Goal: Task Accomplishment & Management: Use online tool/utility

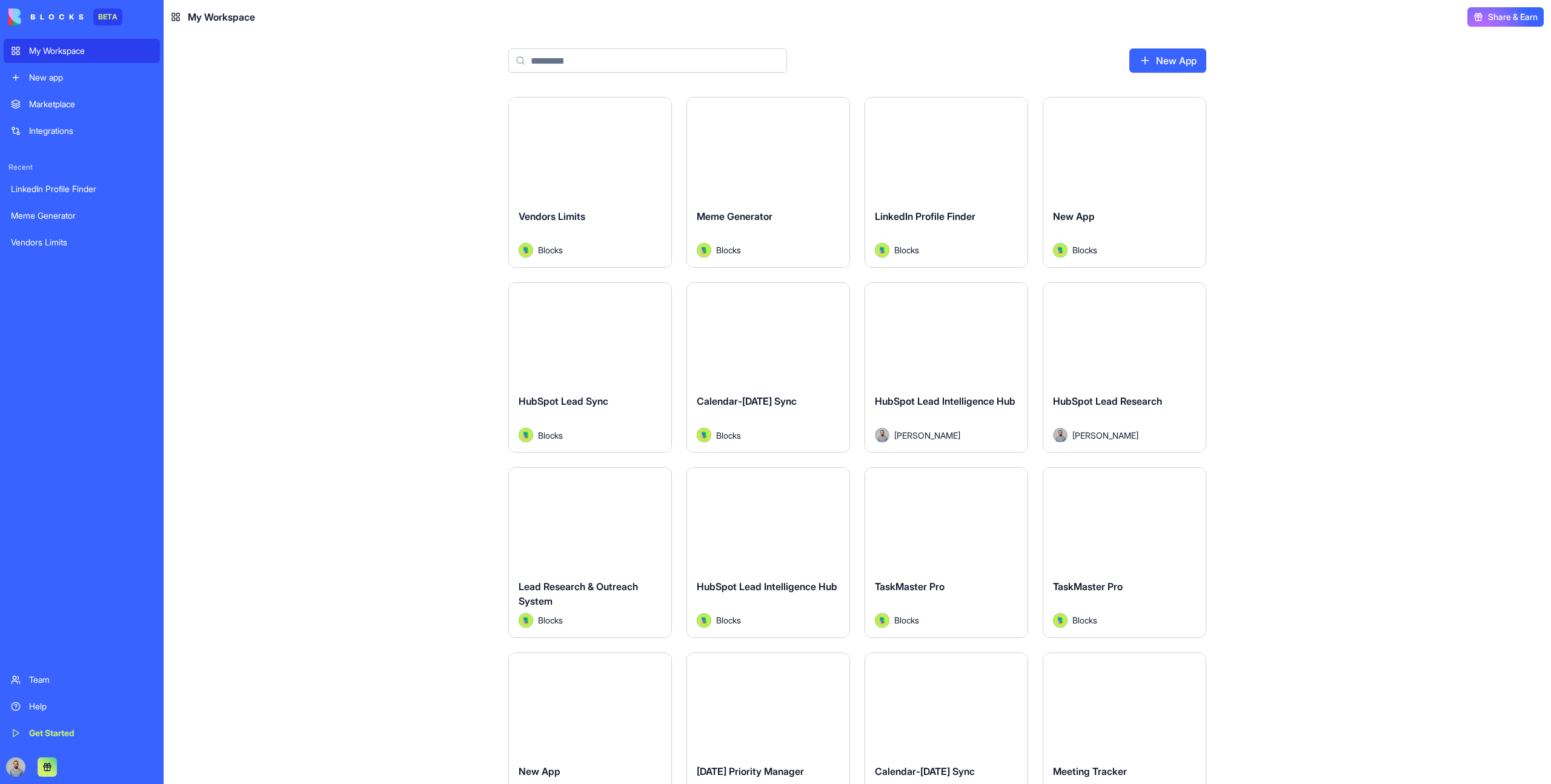
type input "**********"
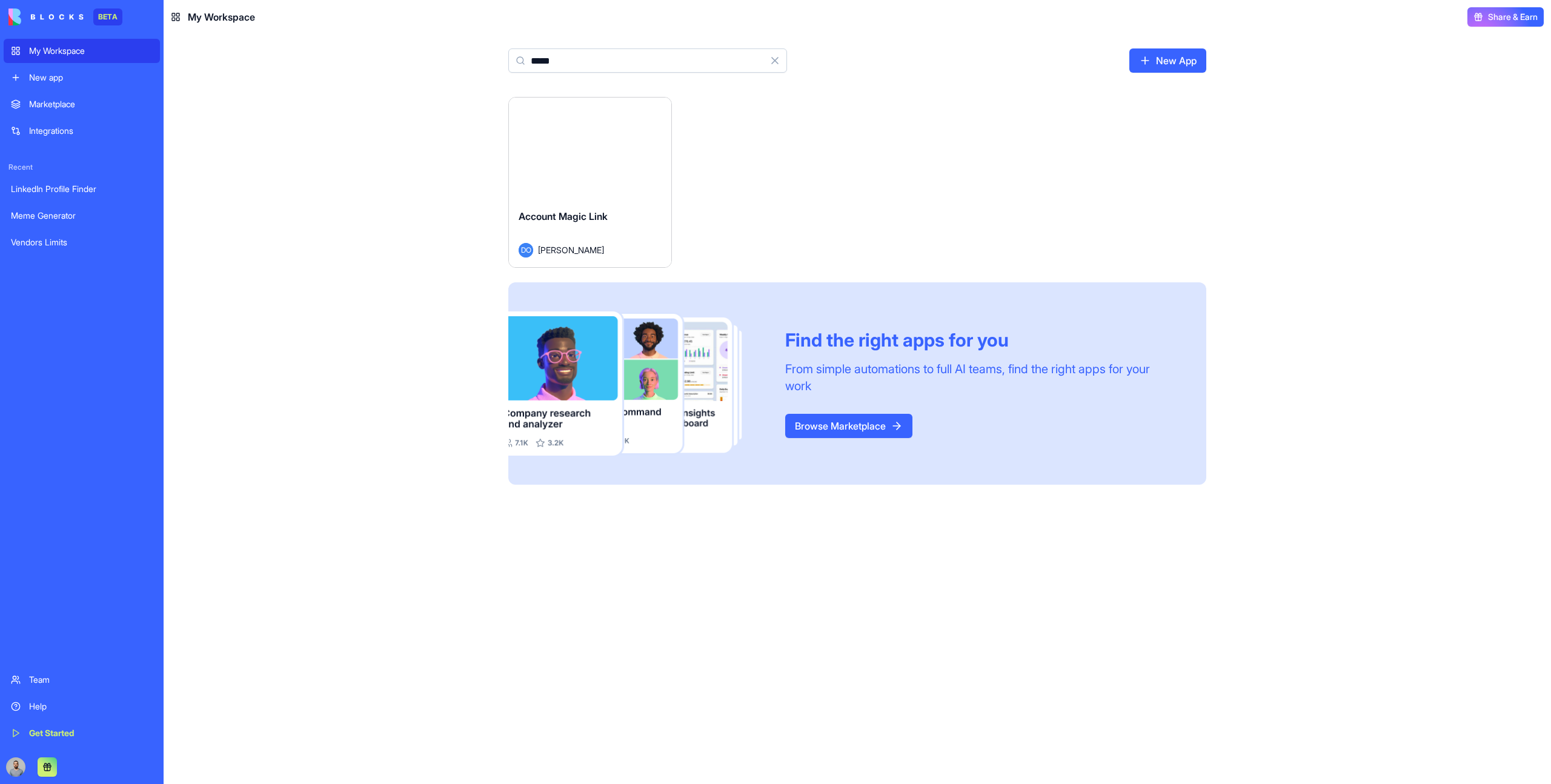
type input "*****"
click at [635, 146] on div "Launch" at bounding box center [590, 148] width 163 height 102
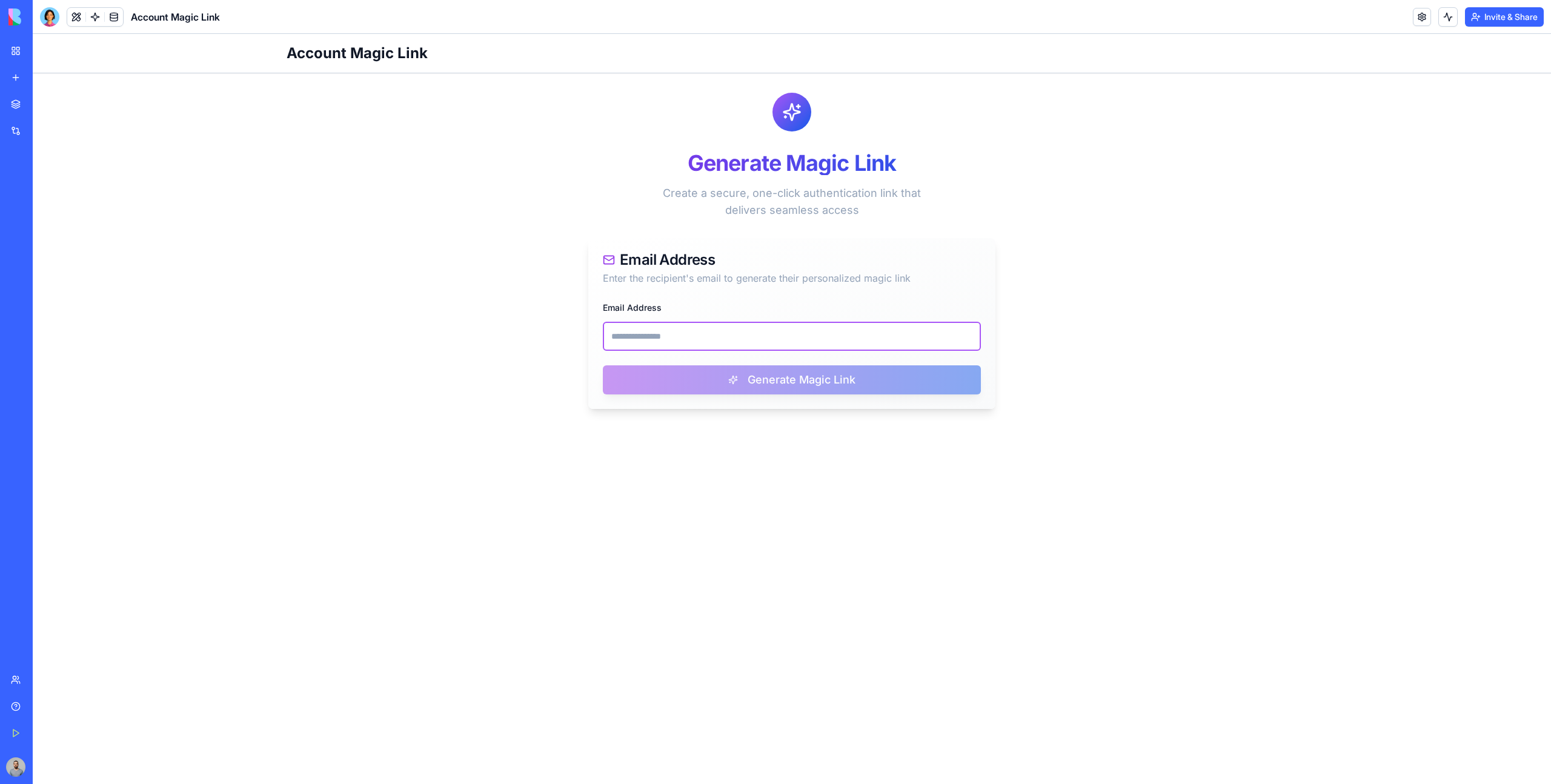
click at [695, 334] on input "Email Address" at bounding box center [792, 336] width 378 height 29
paste input "**********"
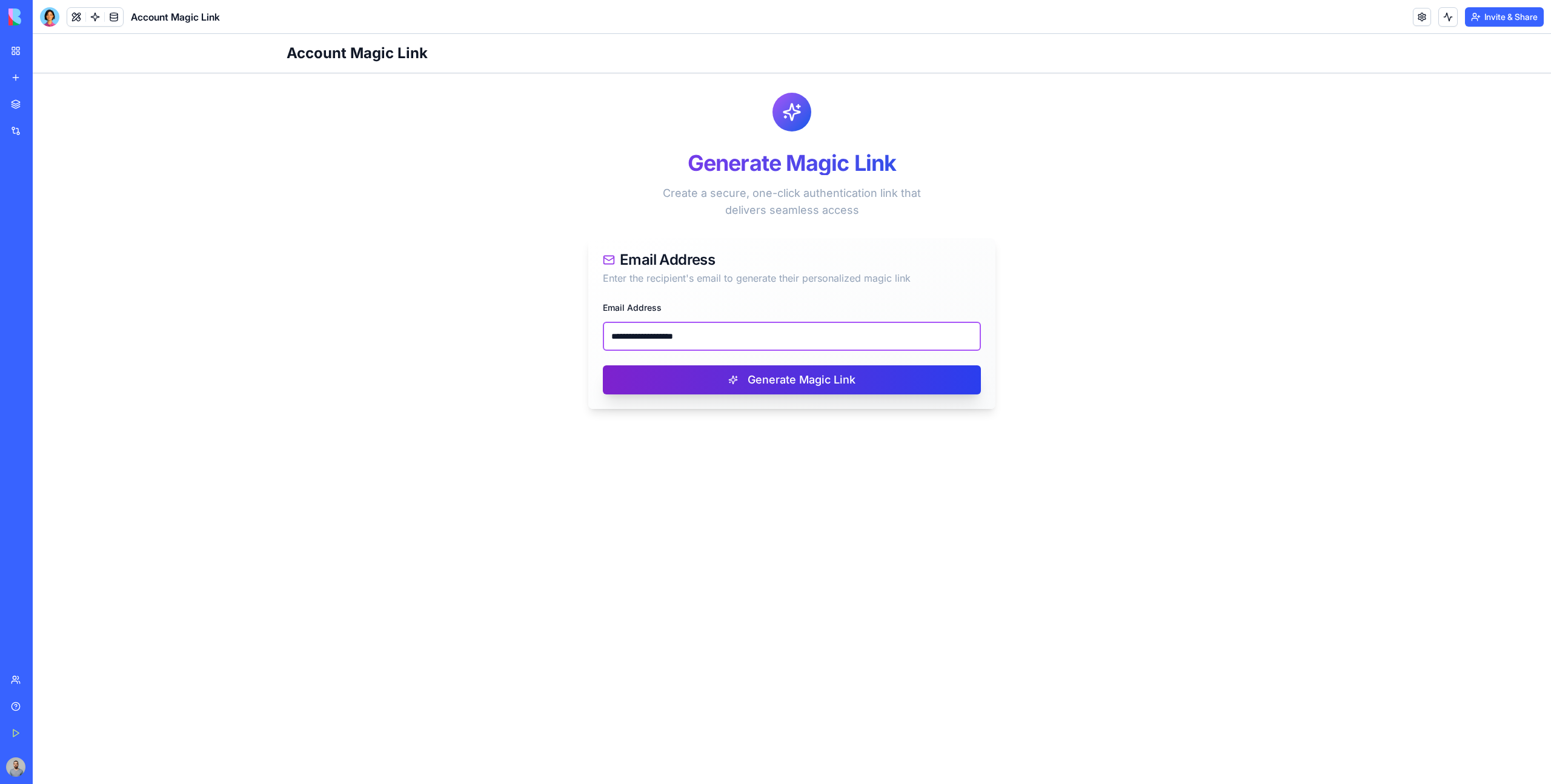
type input "**********"
click at [823, 371] on button "Generate Magic Link" at bounding box center [792, 379] width 378 height 29
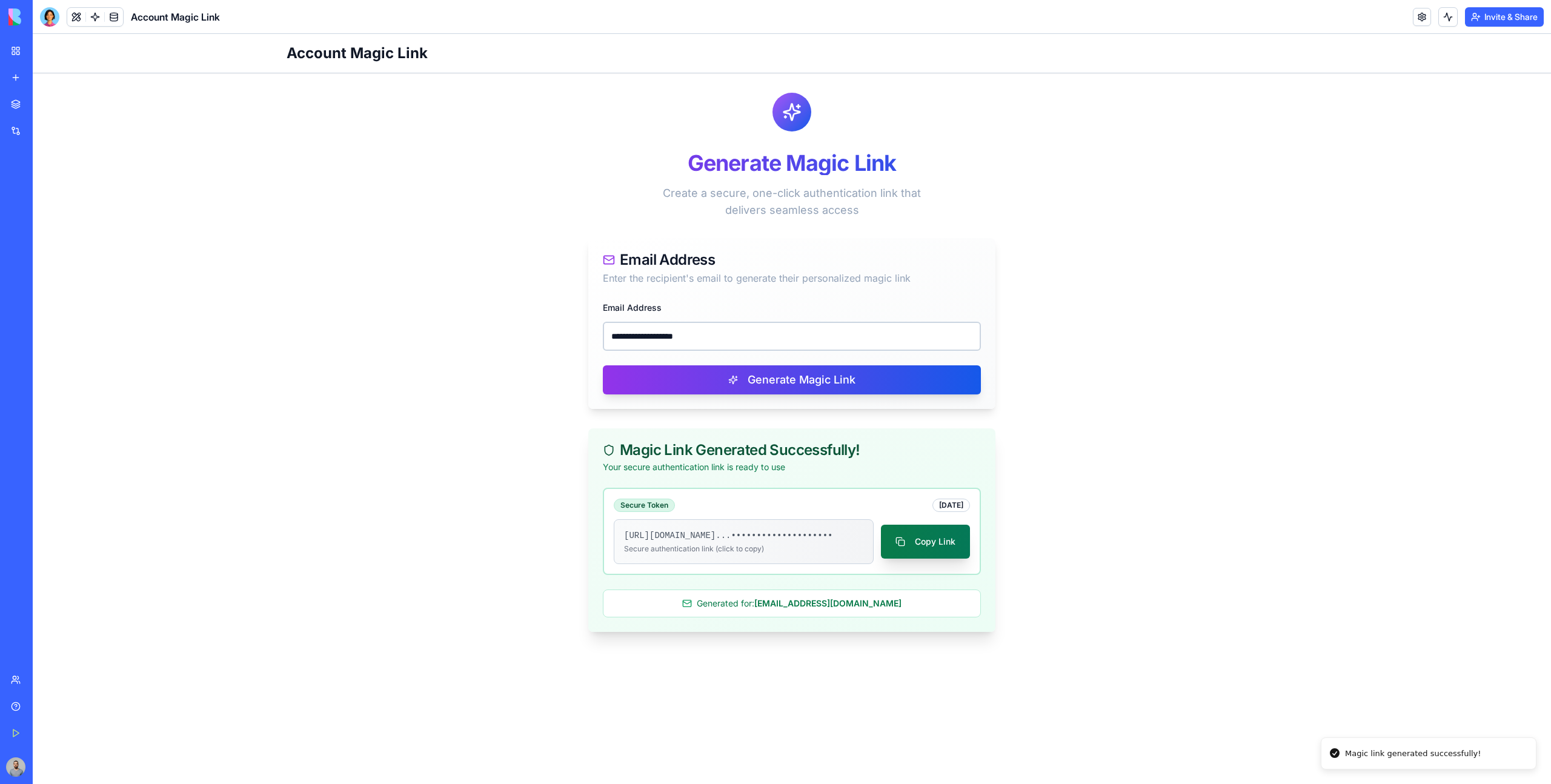
click at [915, 558] on button "Copy Link" at bounding box center [925, 541] width 89 height 34
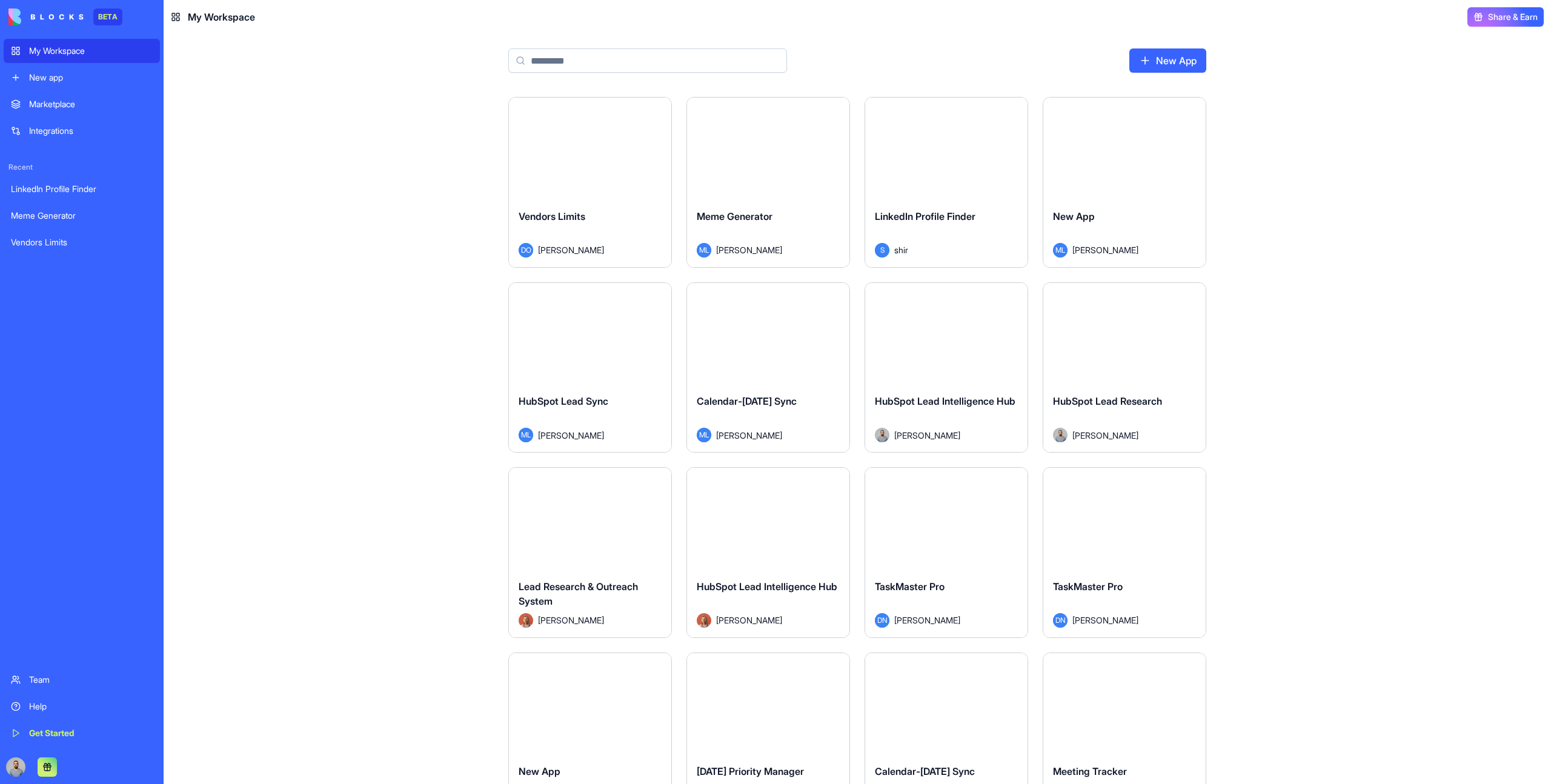
click at [912, 392] on div "HubSpot Lead Intelligence Hub Tal Haramati" at bounding box center [946, 417] width 163 height 68
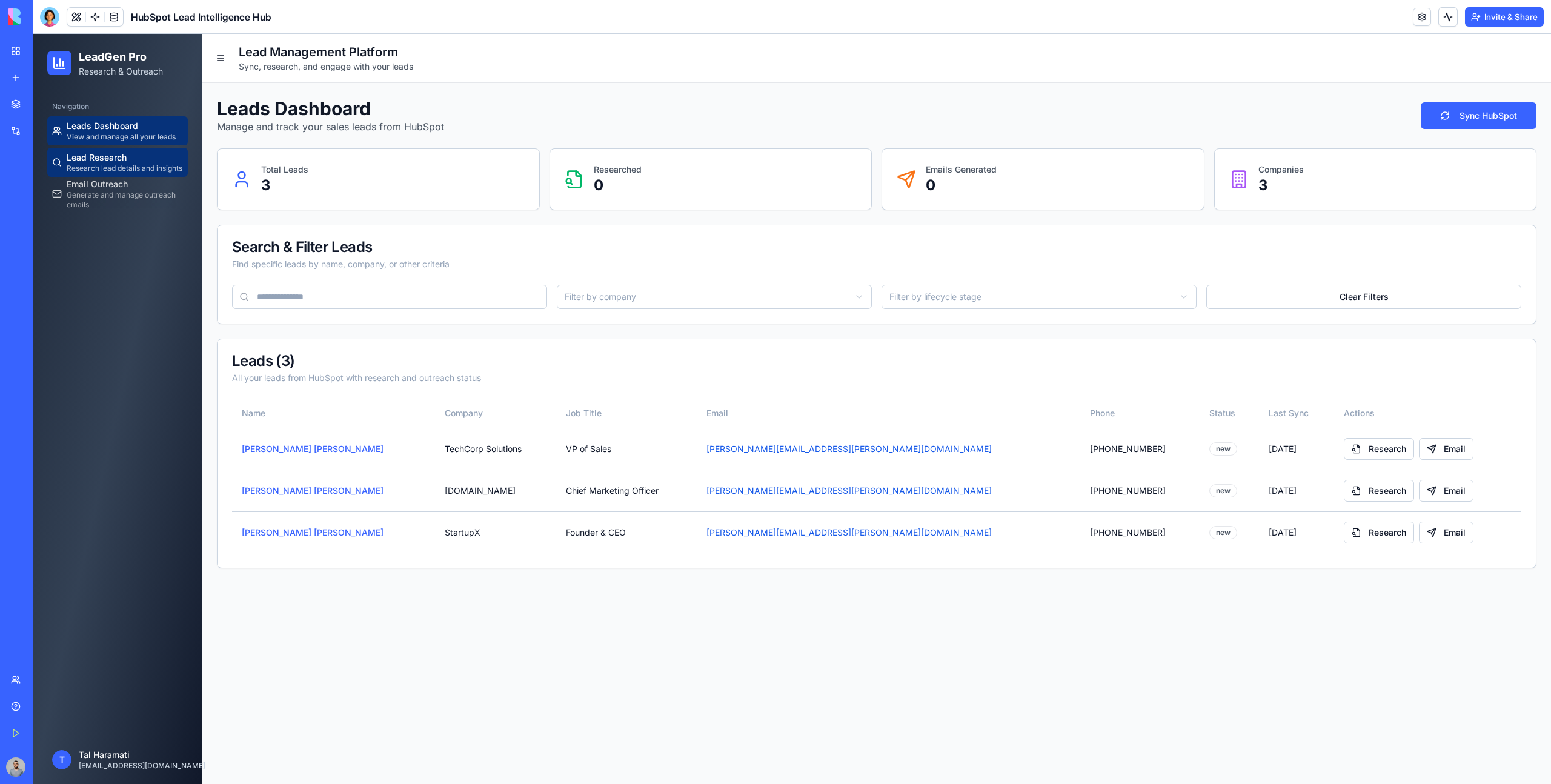
click at [98, 154] on span "Lead Research" at bounding box center [97, 157] width 60 height 12
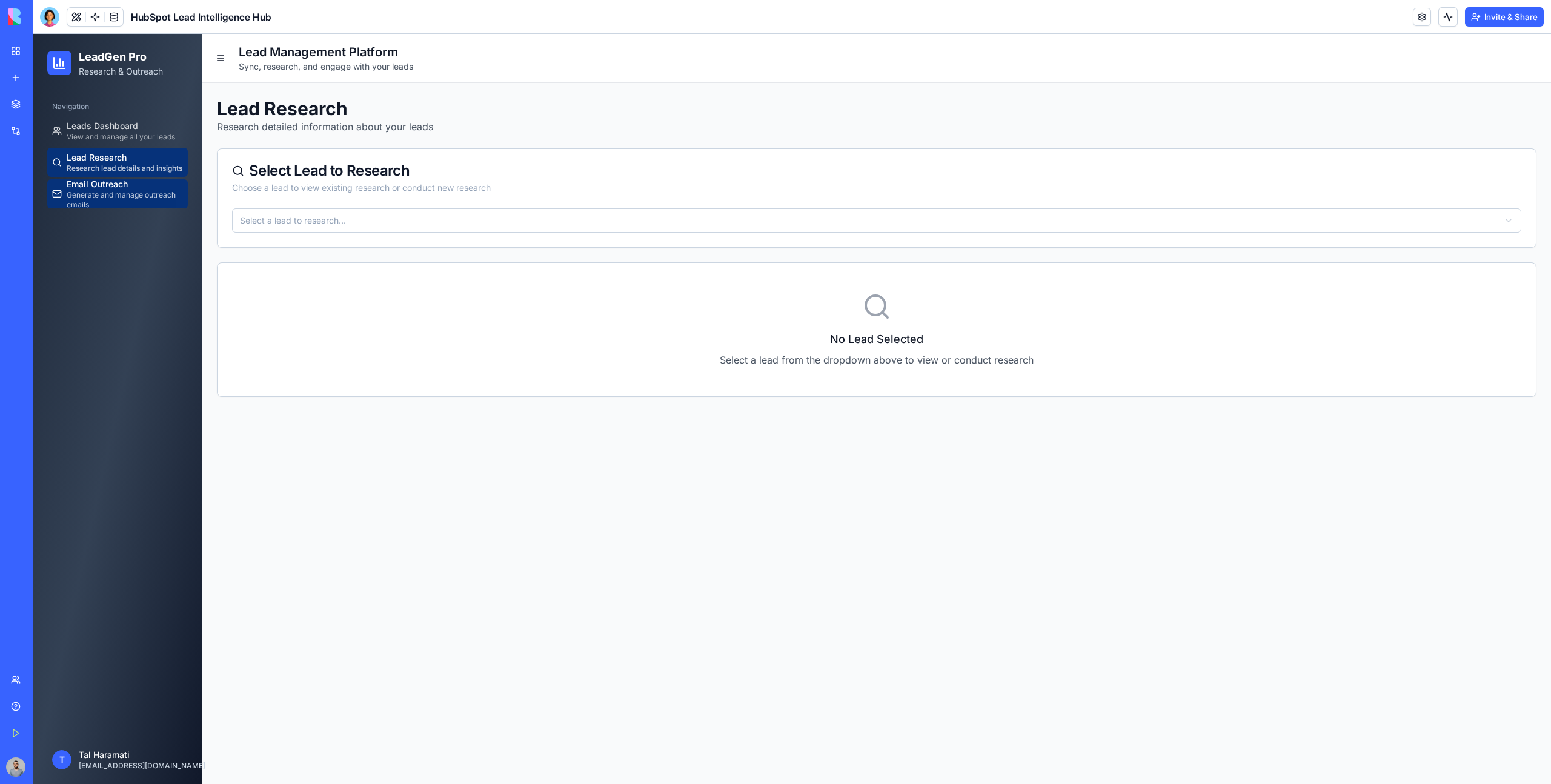
click at [109, 182] on span "Email Outreach" at bounding box center [97, 184] width 61 height 12
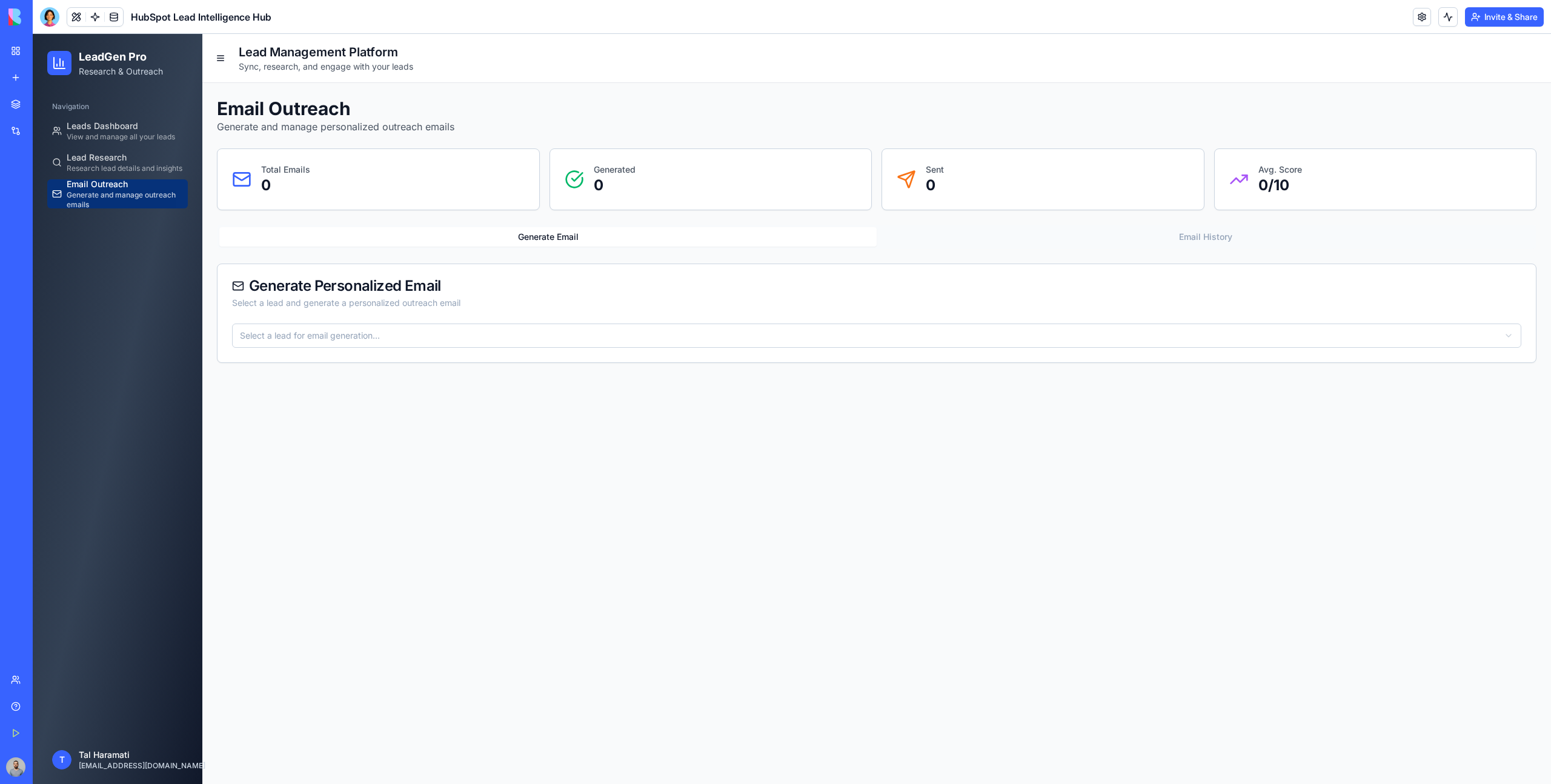
click at [115, 108] on div "Navigation" at bounding box center [118, 106] width 141 height 19
click at [116, 128] on span "Leads Dashboard" at bounding box center [102, 126] width 71 height 12
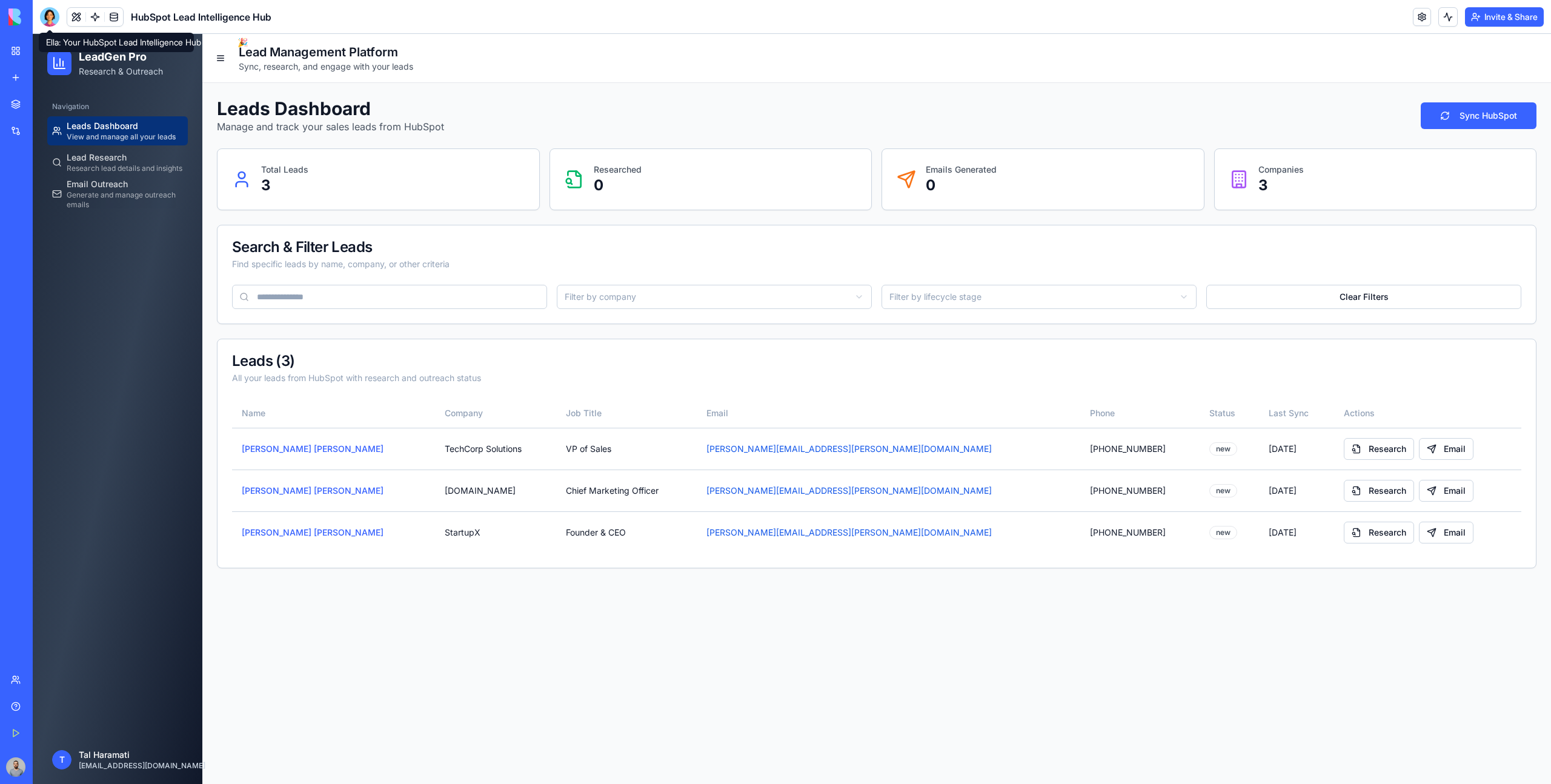
click at [50, 22] on div at bounding box center [49, 17] width 19 height 19
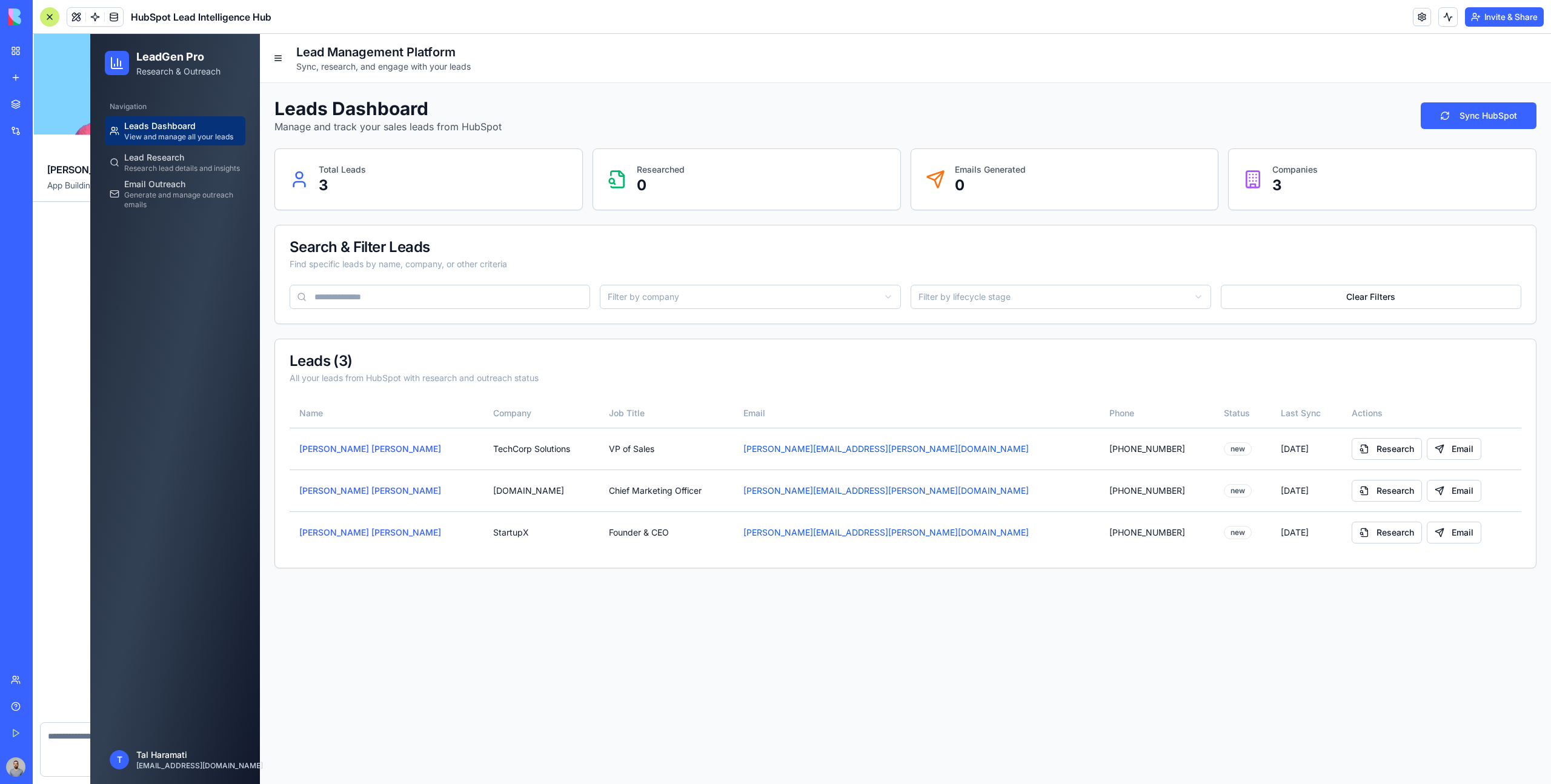
scroll to position [420, 0]
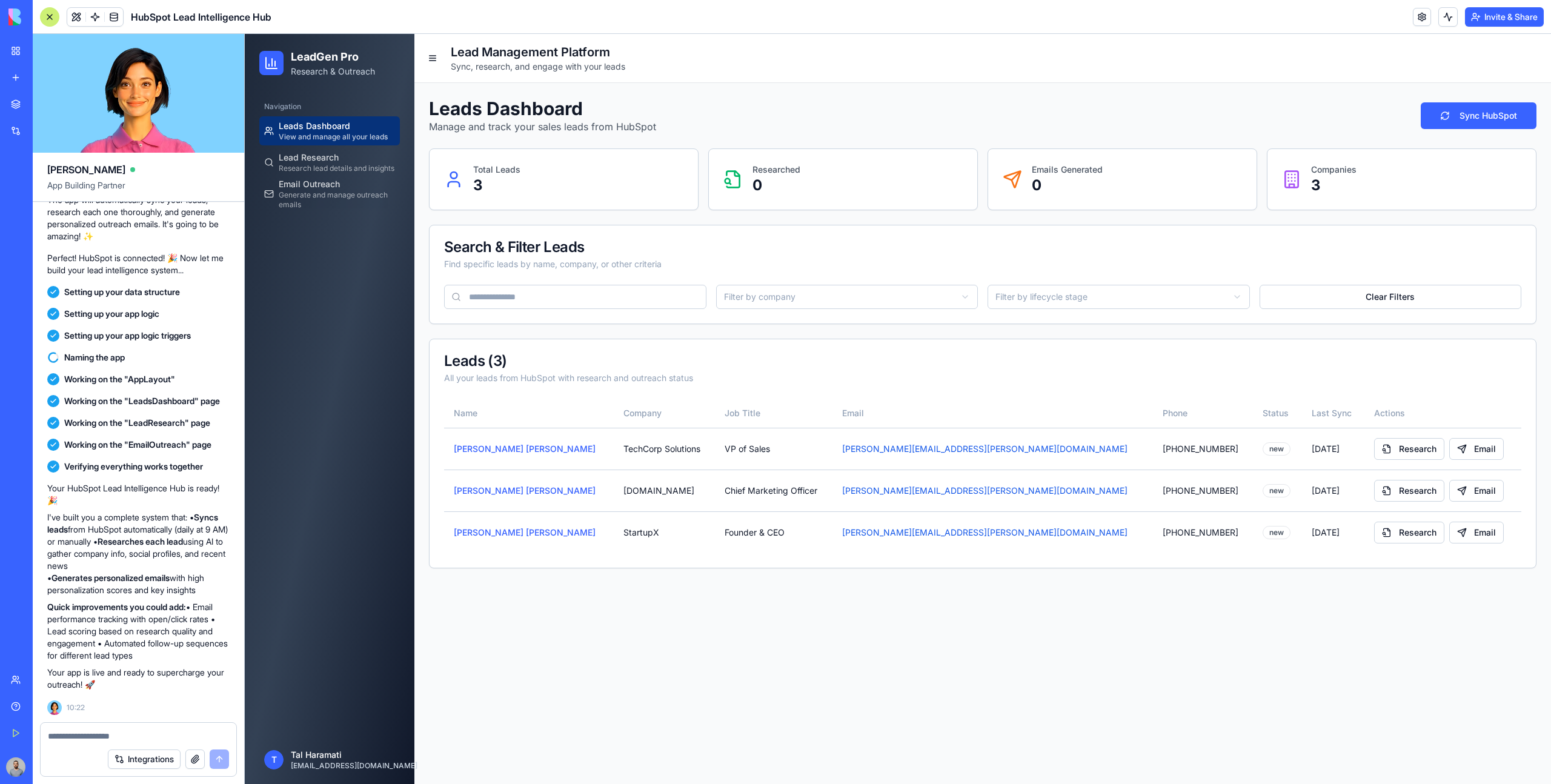
click at [135, 742] on div "Integrations" at bounding box center [138, 759] width 196 height 34
click at [121, 738] on textarea at bounding box center [139, 736] width 181 height 12
type textarea "*"
type textarea "**********"
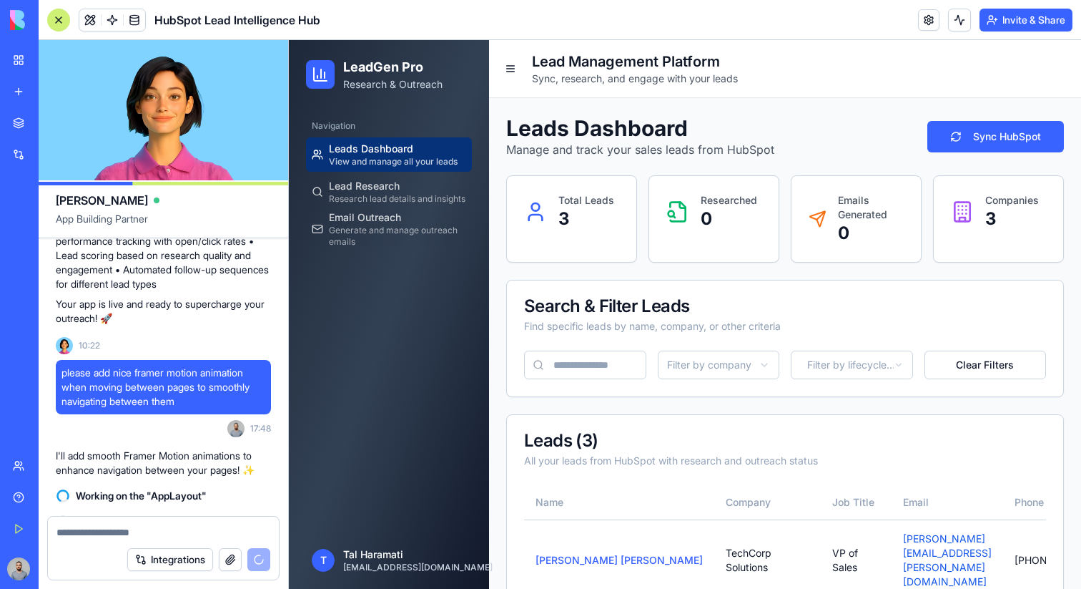
scroll to position [1101, 0]
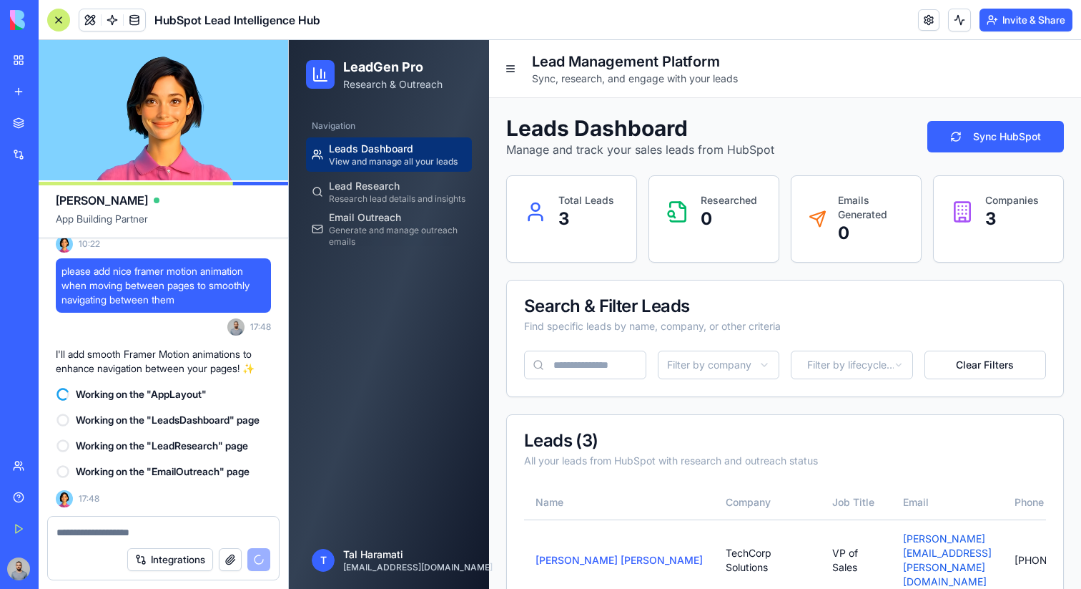
click at [81, 264] on span "please add nice framer motion animation when moving between pages to smoothly n…" at bounding box center [164, 285] width 204 height 43
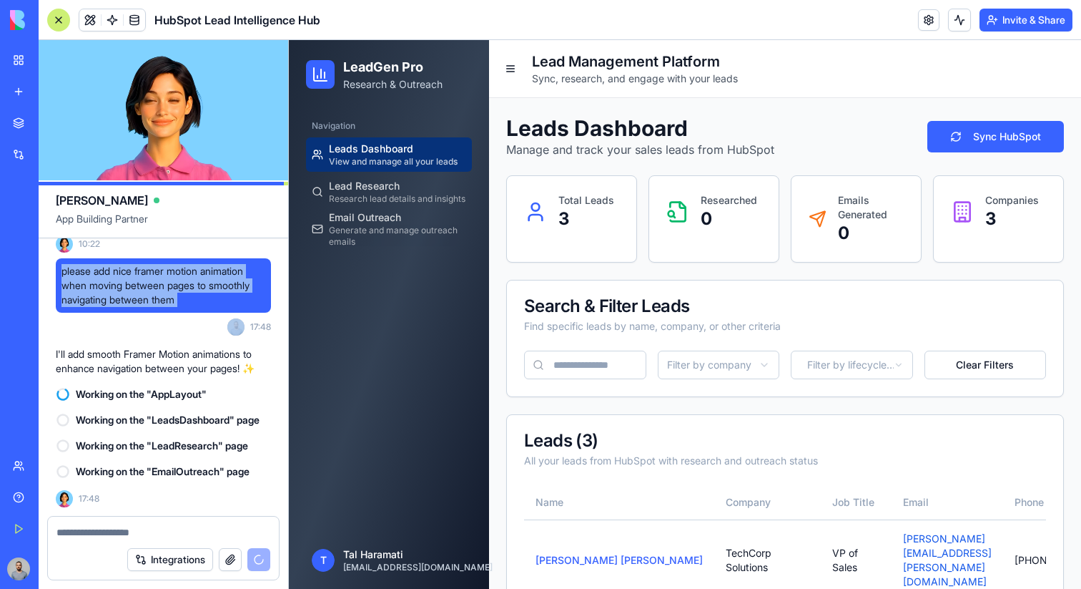
drag, startPoint x: 81, startPoint y: 261, endPoint x: 185, endPoint y: 280, distance: 106.1
click at [185, 283] on span "please add nice framer motion animation when moving between pages to smoothly n…" at bounding box center [164, 285] width 204 height 43
copy span "please add nice framer motion animation when moving between pages to smoothly n…"
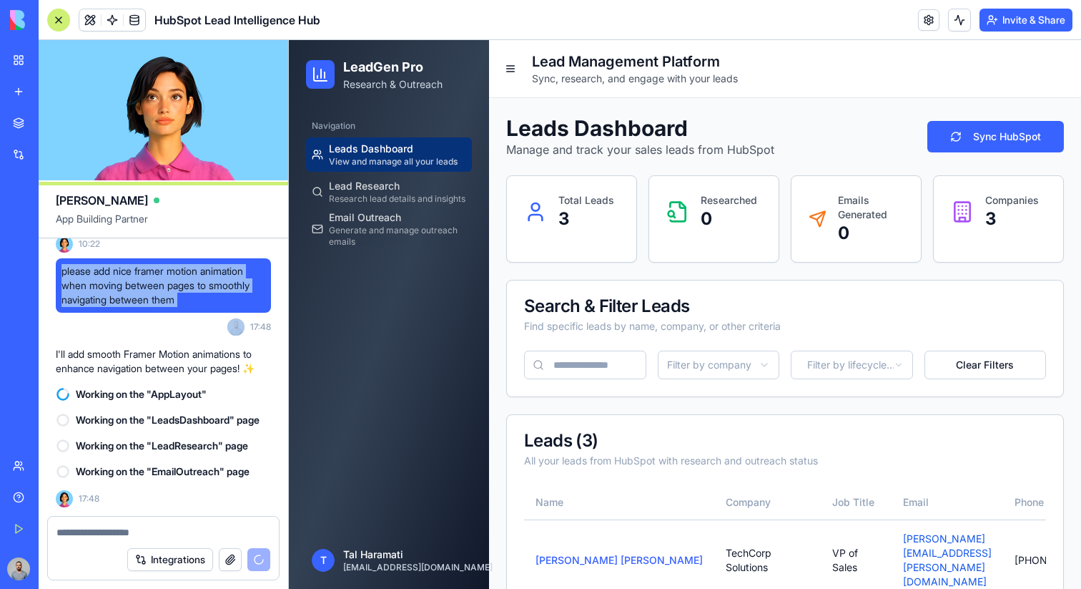
click at [53, 65] on div "My Workspace" at bounding box center [43, 60] width 19 height 14
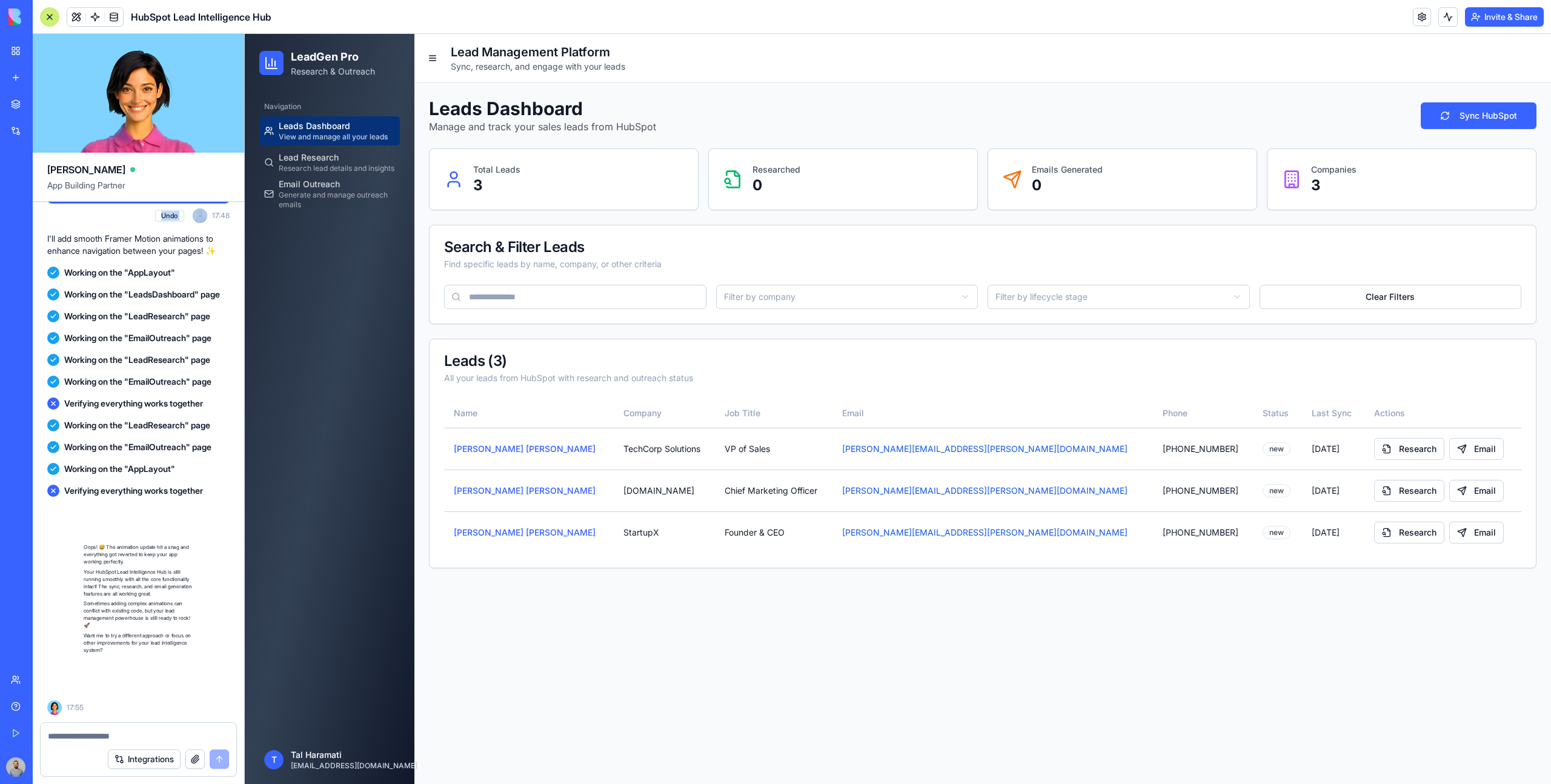
scroll to position [1006, 0]
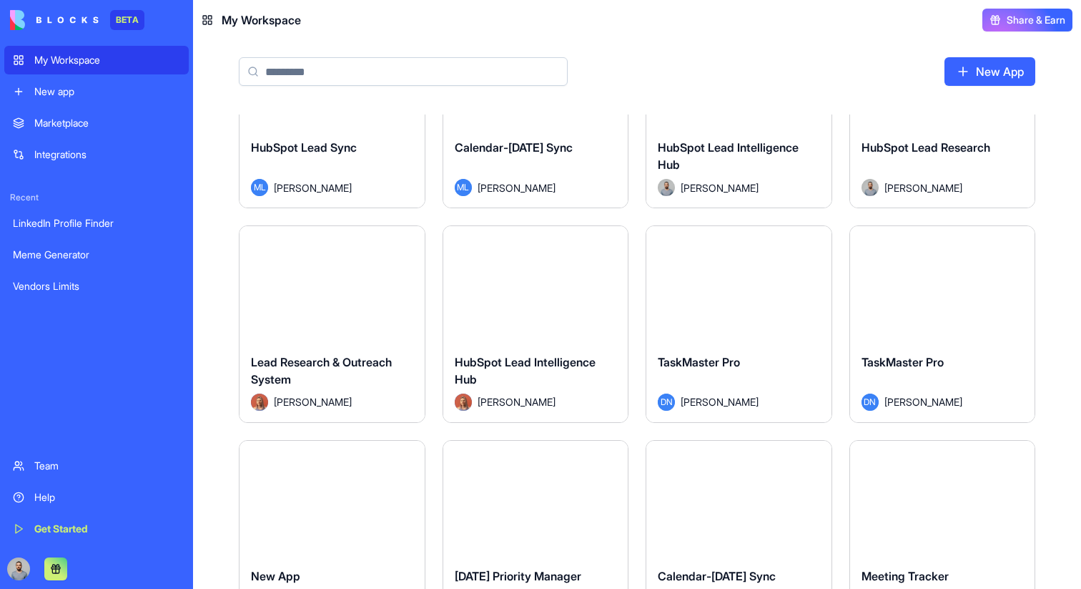
scroll to position [514, 0]
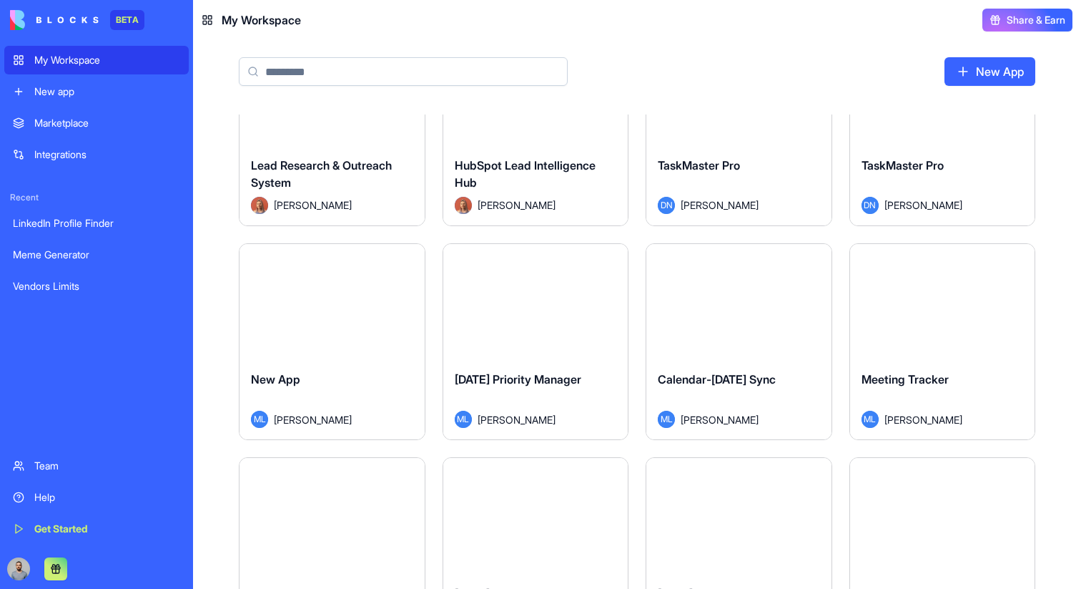
click at [39, 127] on div "Marketplace" at bounding box center [107, 123] width 146 height 14
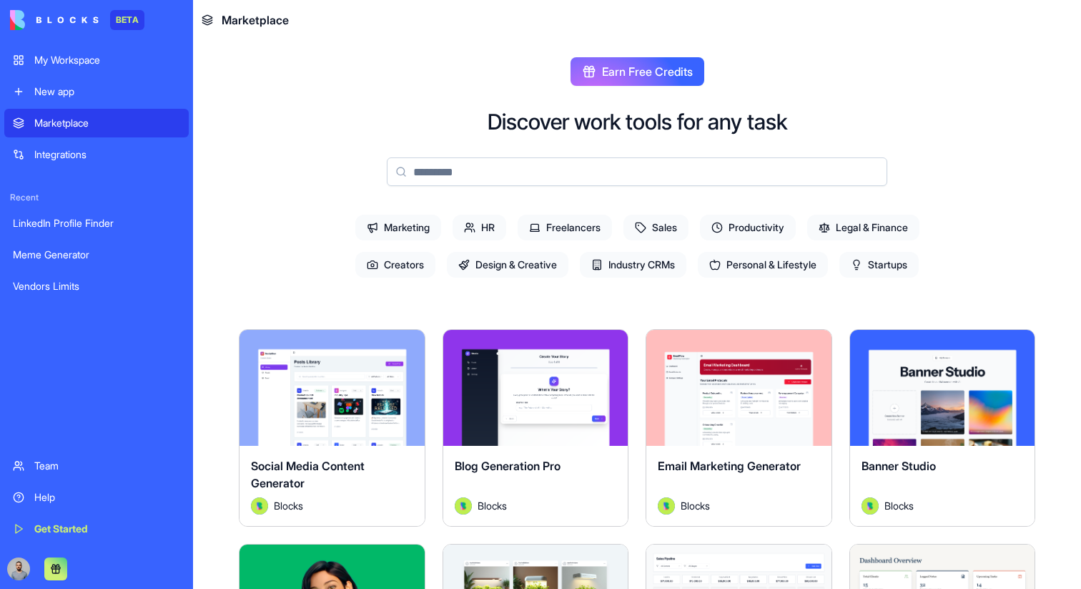
click at [90, 67] on div "My Workspace" at bounding box center [107, 60] width 146 height 14
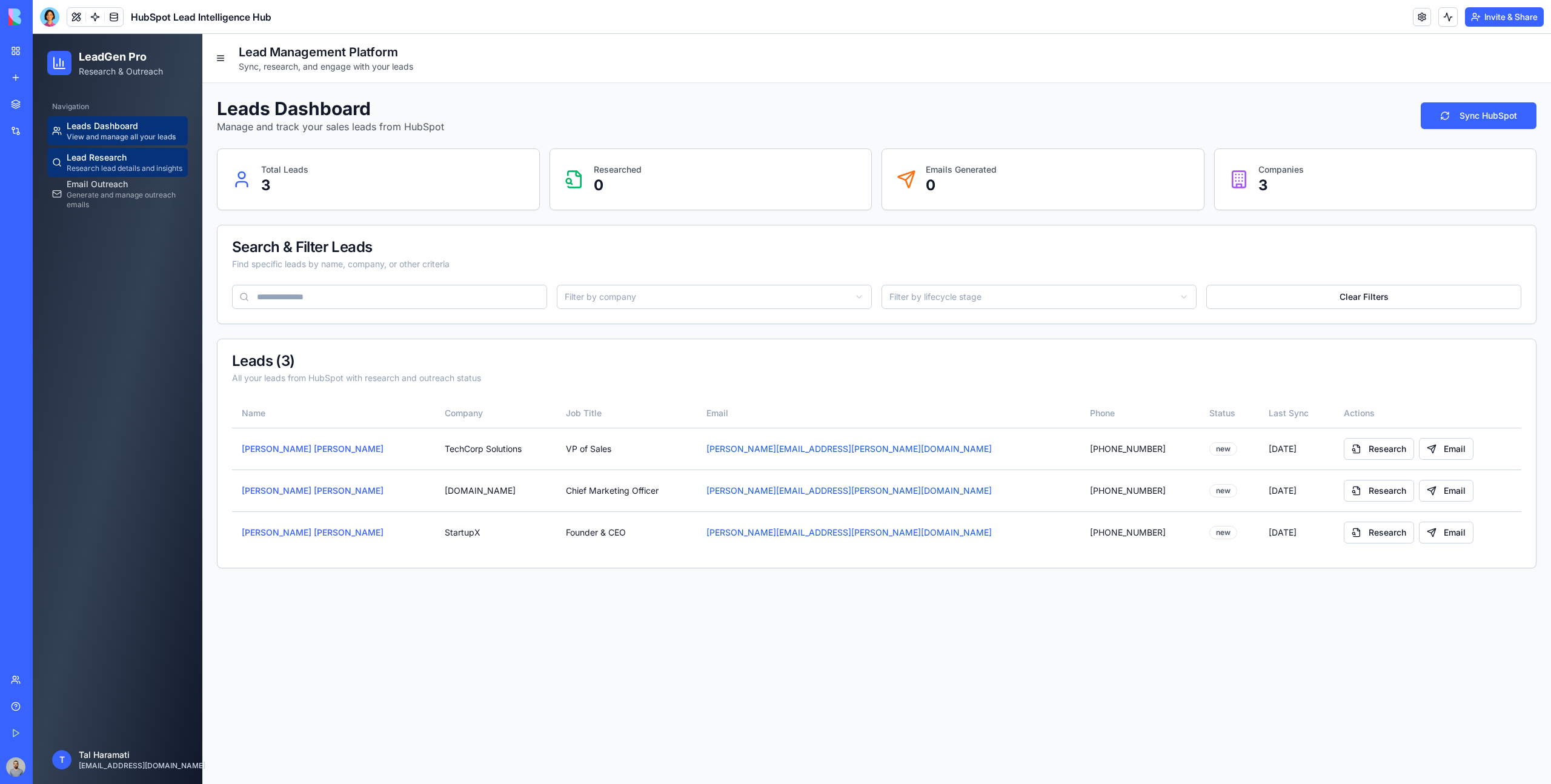
click at [146, 171] on span "Research lead details and insights" at bounding box center [125, 168] width 116 height 9
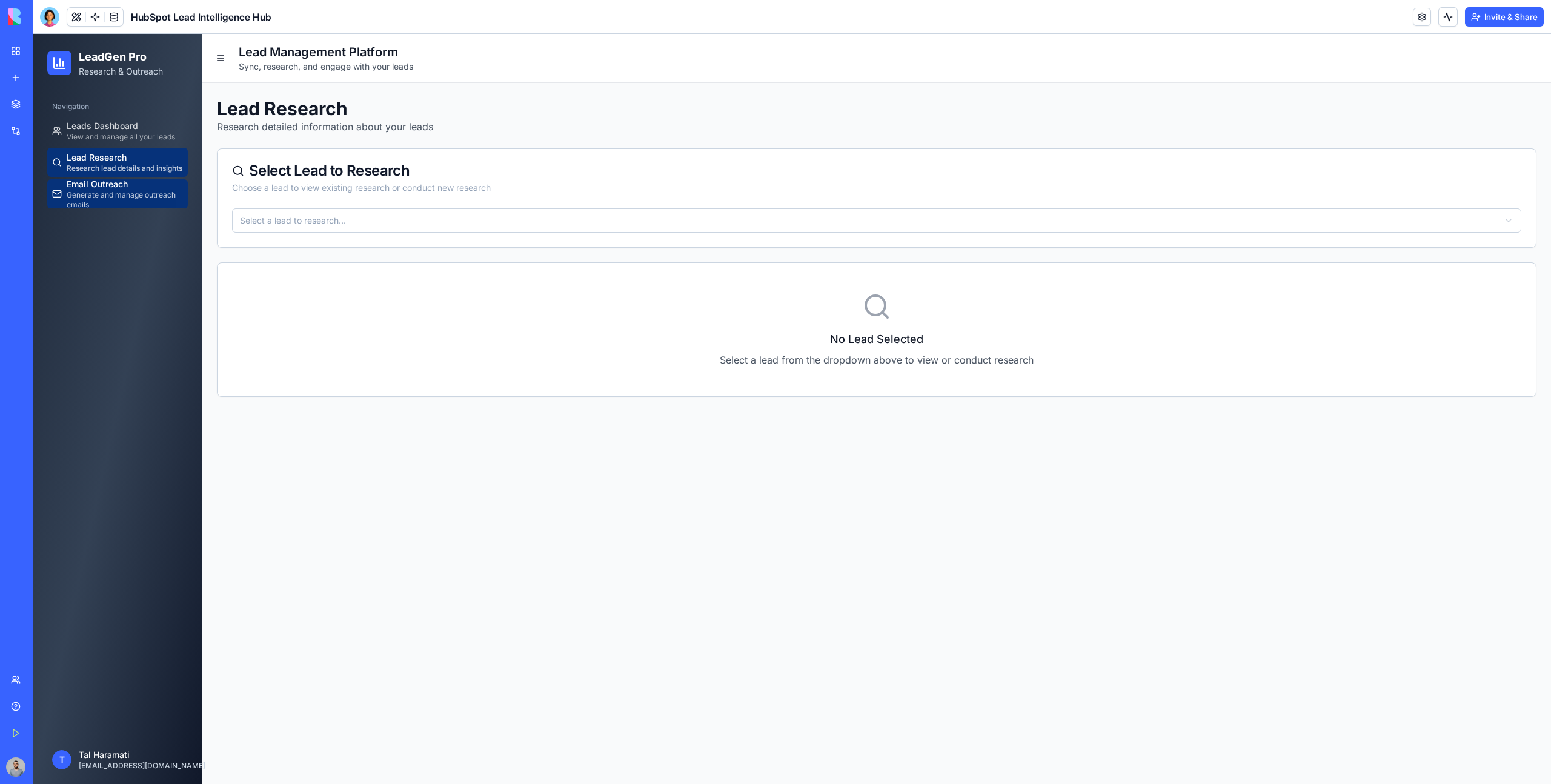
click at [145, 202] on span "Generate and manage outreach emails" at bounding box center [125, 200] width 116 height 19
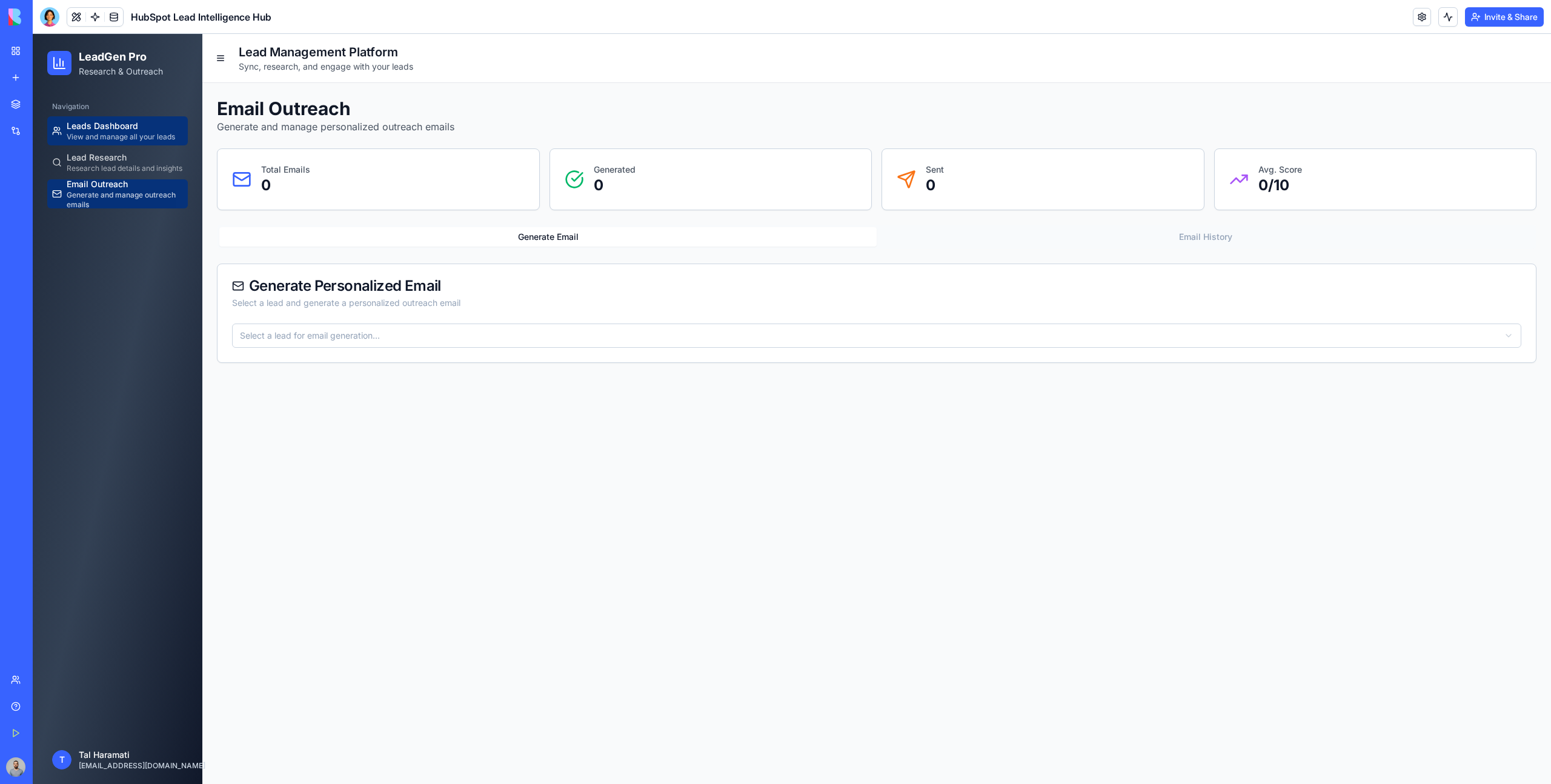
click at [141, 126] on div "Leads Dashboard View and manage all your leads" at bounding box center [121, 131] width 108 height 22
